Goal: Task Accomplishment & Management: Use online tool/utility

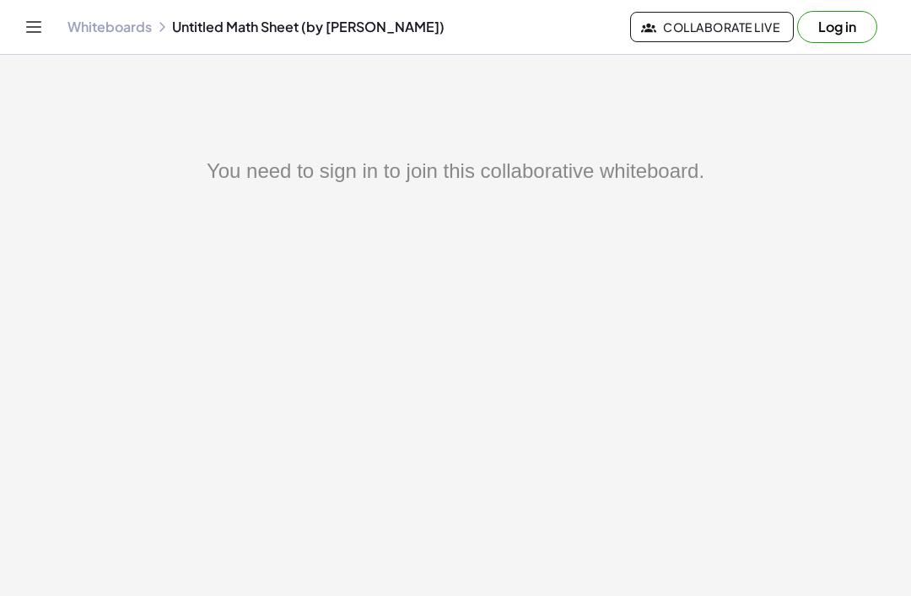
click at [833, 39] on button "Log in" at bounding box center [837, 27] width 80 height 32
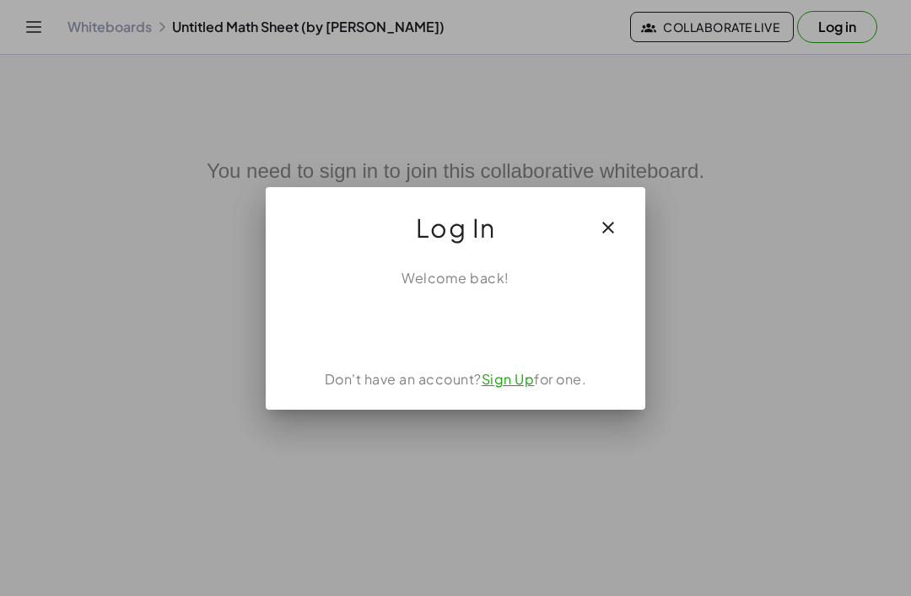
click at [459, 320] on div "Acceder con Google. Se abre en una pestaña nueva" at bounding box center [455, 325] width 161 height 37
click at [407, 317] on div "Acceder con Google. Se abre en una pestaña nueva" at bounding box center [455, 325] width 161 height 37
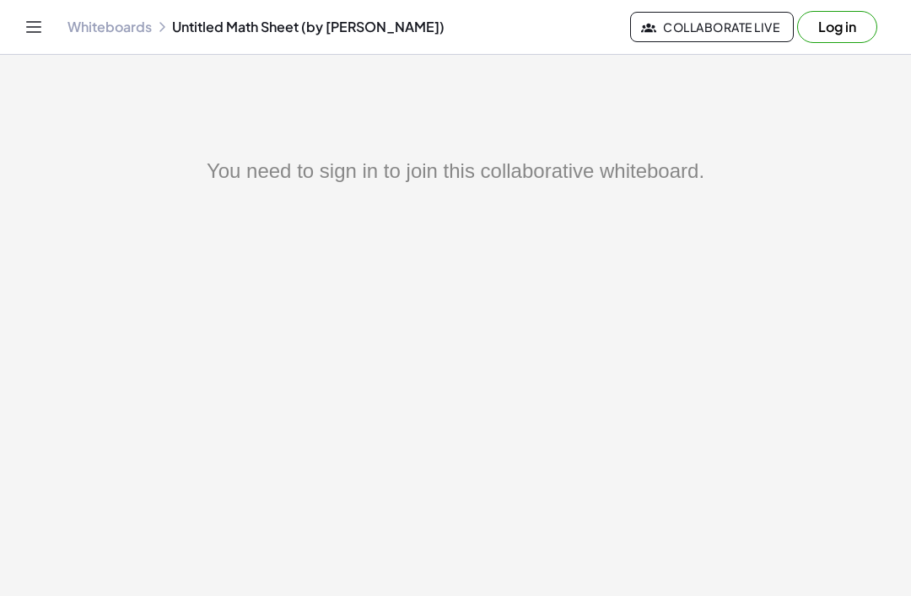
click at [829, 15] on button "Log in" at bounding box center [837, 27] width 80 height 32
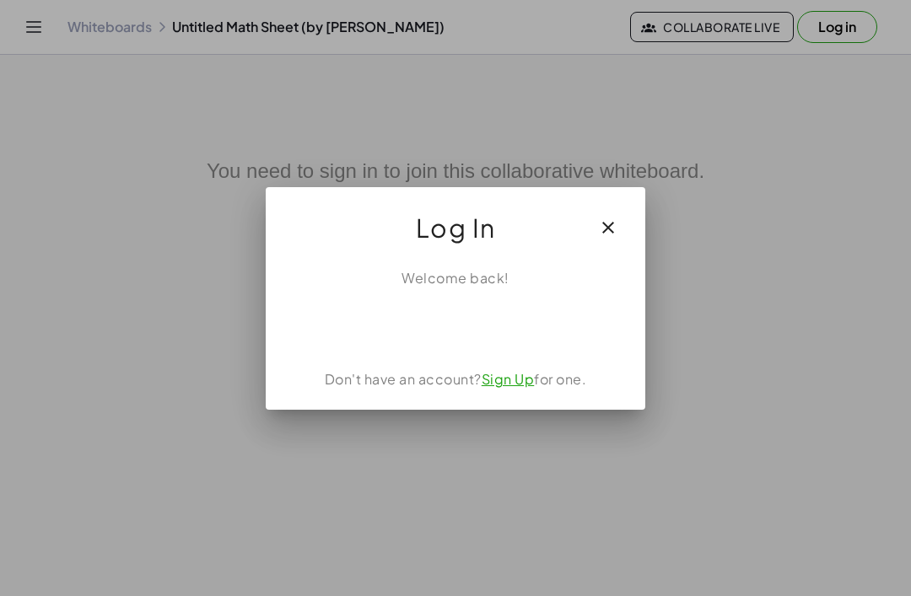
click at [419, 323] on div "Acceder con Google. Se abre en una pestaña nueva" at bounding box center [455, 325] width 212 height 37
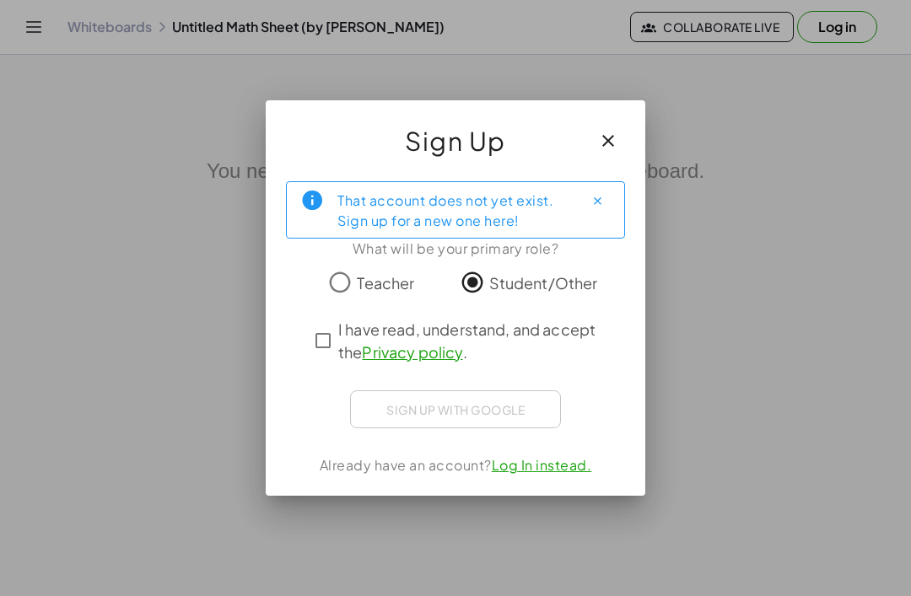
click at [304, 333] on div "That account does not yet exist. Sign up for a new one here! What will be your …" at bounding box center [455, 332] width 379 height 328
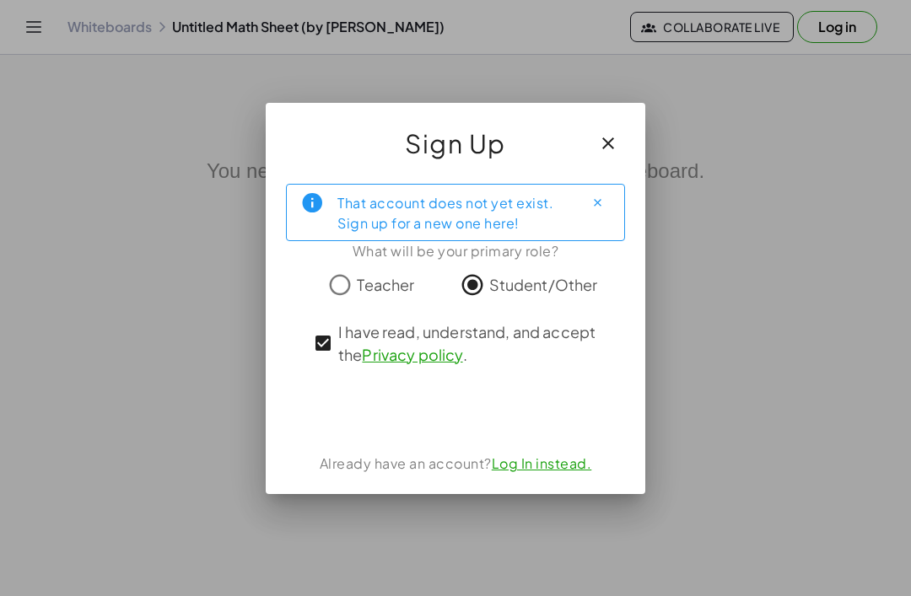
click at [401, 427] on div "Acceder con Google. Se abre en una pestaña nueva" at bounding box center [455, 409] width 212 height 37
click at [371, 410] on div "Acceder con Google. Se abre en una pestaña nueva" at bounding box center [455, 409] width 212 height 37
click at [362, 427] on div "Acceder con Google. Se abre en una pestaña nueva" at bounding box center [455, 409] width 212 height 37
click at [358, 427] on div "Acceder con Google. Se abre en una pestaña nueva" at bounding box center [455, 409] width 212 height 37
click at [360, 429] on div "That account does not yet exist. Sign up for a new one here! What will be your …" at bounding box center [455, 332] width 379 height 324
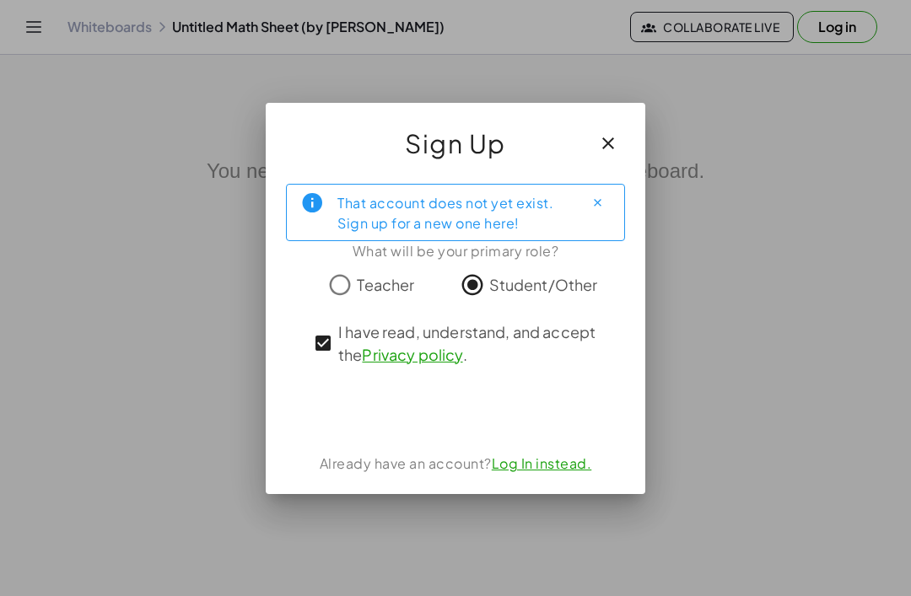
click at [357, 427] on div "Acceder con Google. Se abre en una pestaña nueva" at bounding box center [455, 409] width 212 height 37
click at [600, 205] on icon "Close" at bounding box center [597, 202] width 13 height 13
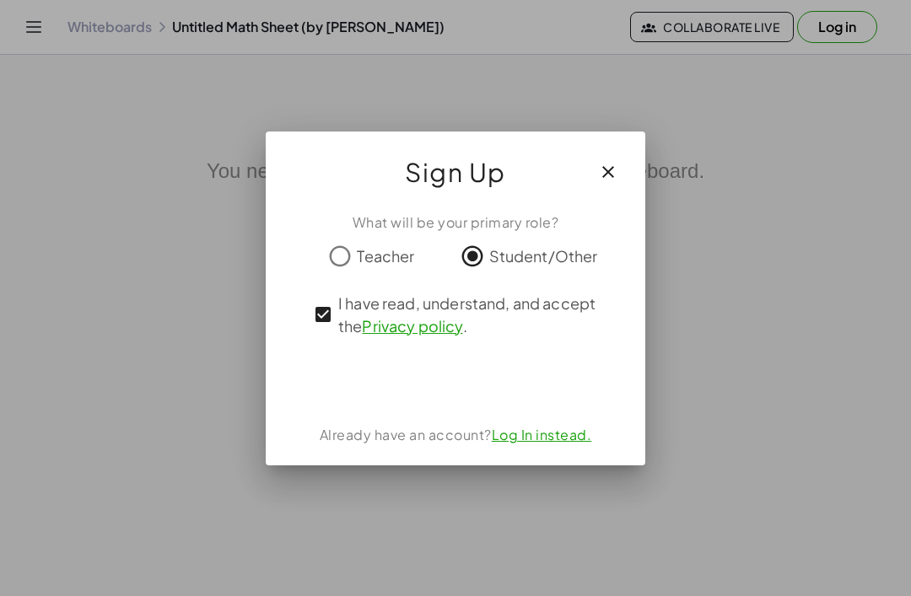
click at [374, 374] on div "Acceder con Google. Se abre en una pestaña nueva" at bounding box center [455, 381] width 212 height 37
click at [340, 388] on div at bounding box center [455, 381] width 339 height 34
click at [349, 376] on div "Acceder con Google. Se abre en una pestaña nueva" at bounding box center [455, 381] width 212 height 37
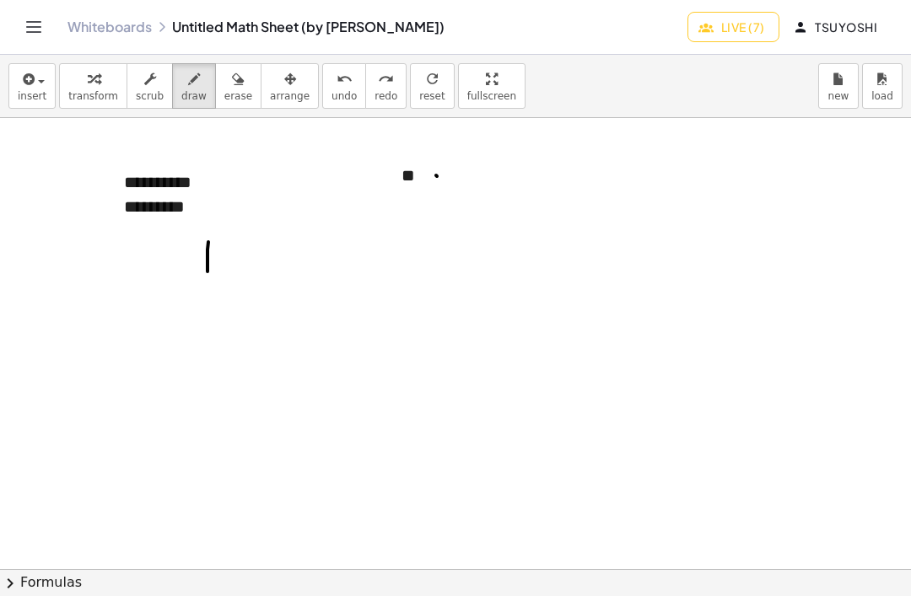
click at [22, 85] on icon "button" at bounding box center [26, 79] width 15 height 20
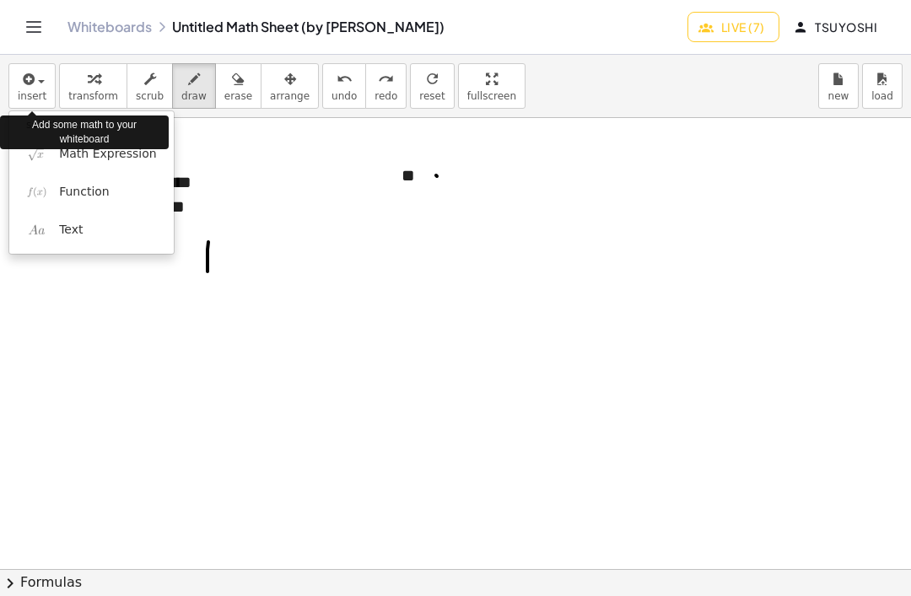
click at [28, 84] on div at bounding box center [455, 298] width 911 height 596
